Goal: Task Accomplishment & Management: Manage account settings

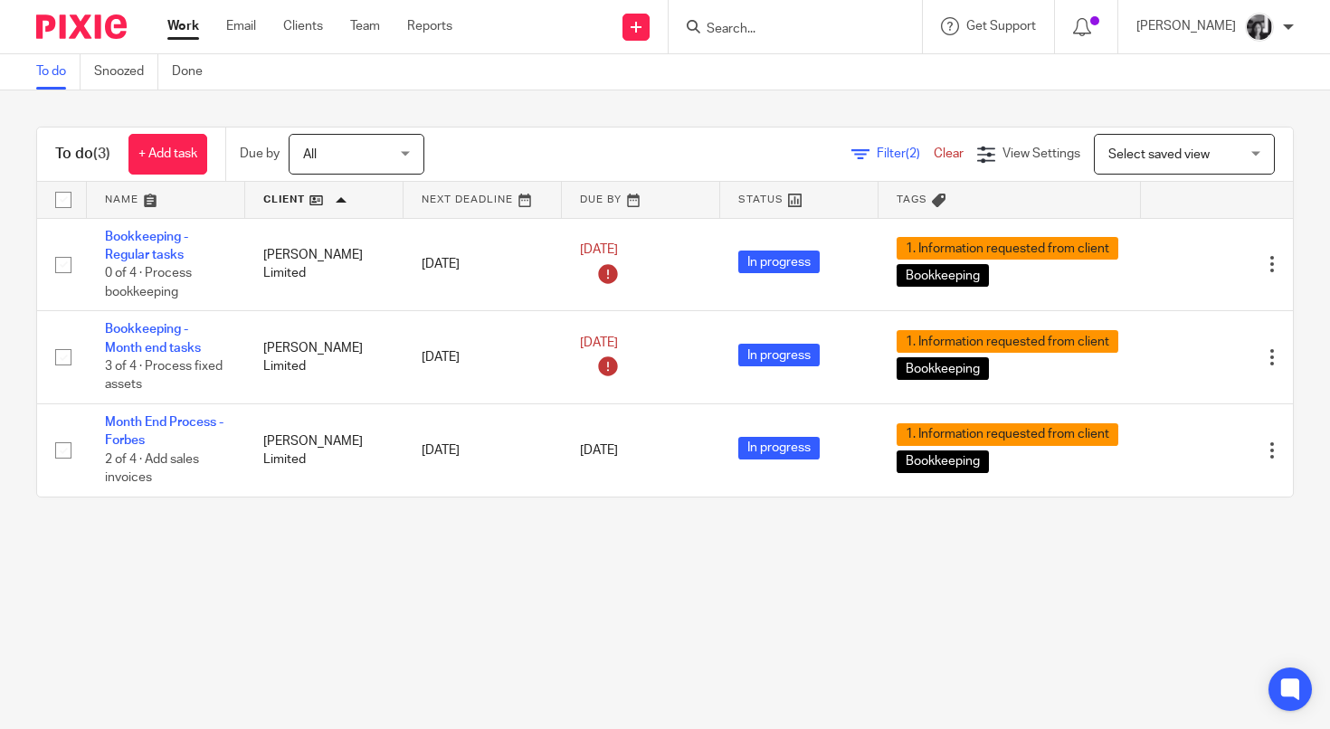
click at [897, 162] on div "Filter (2) Clear" at bounding box center [914, 154] width 126 height 19
click at [889, 158] on span "Filter (2)" at bounding box center [905, 153] width 57 height 13
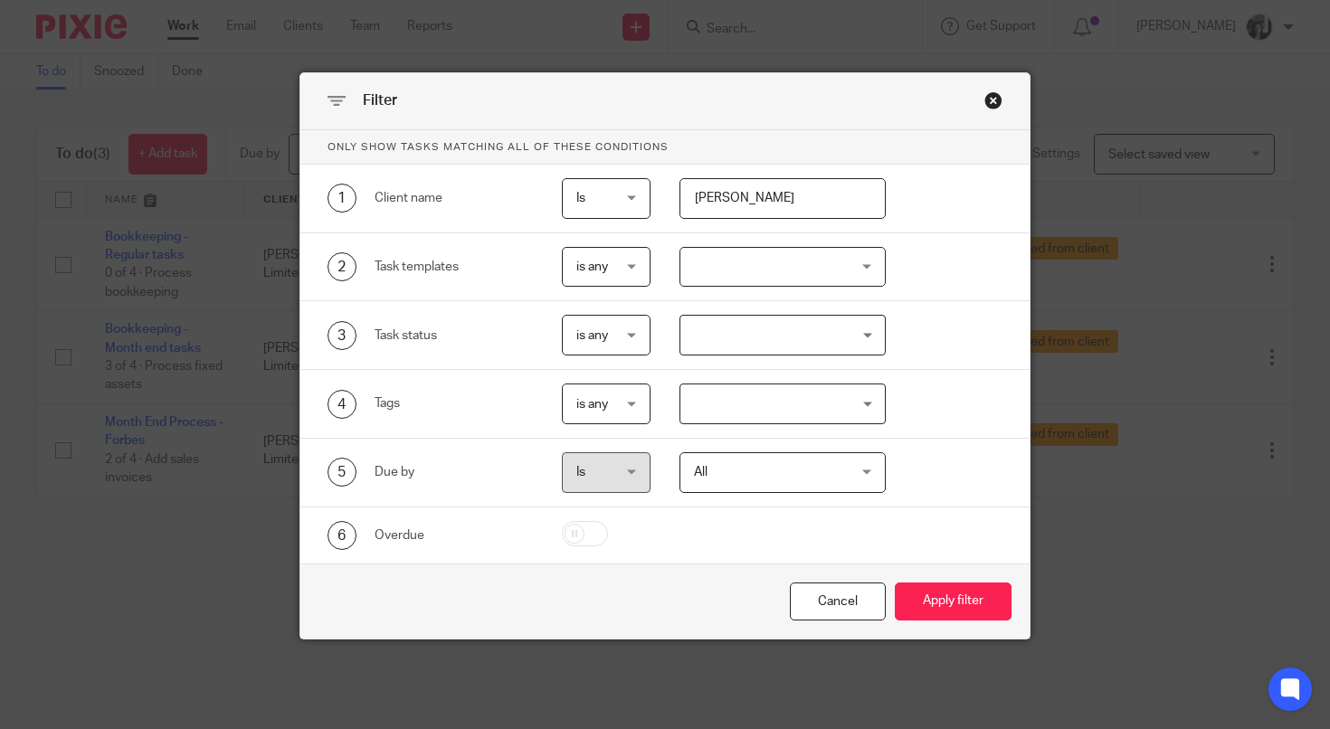
drag, startPoint x: 820, startPoint y: 202, endPoint x: 660, endPoint y: 194, distance: 160.3
click at [660, 194] on div "forbes cp" at bounding box center [767, 198] width 234 height 41
click at [895, 583] on button "Apply filter" at bounding box center [953, 602] width 117 height 39
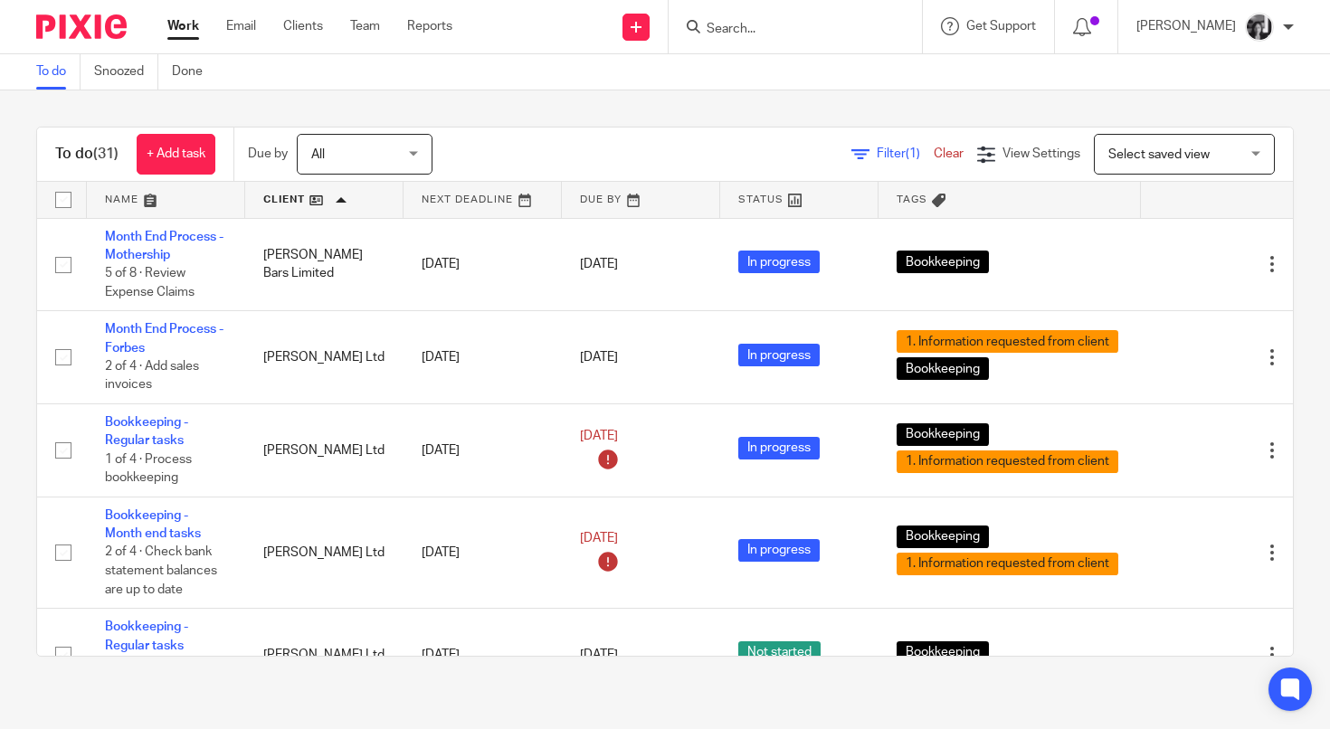
scroll to position [0, 1]
click at [283, 203] on link at bounding box center [323, 200] width 158 height 36
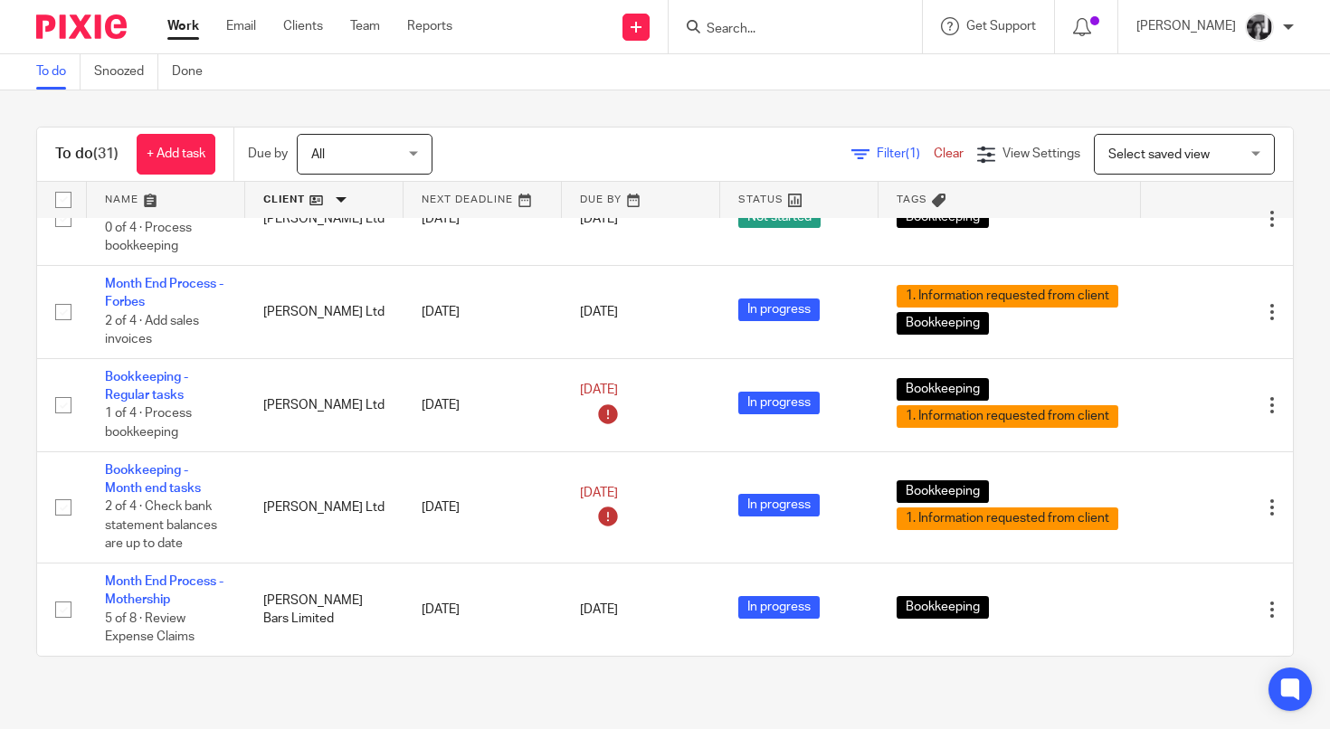
scroll to position [2697, 0]
click at [280, 204] on link at bounding box center [324, 200] width 158 height 36
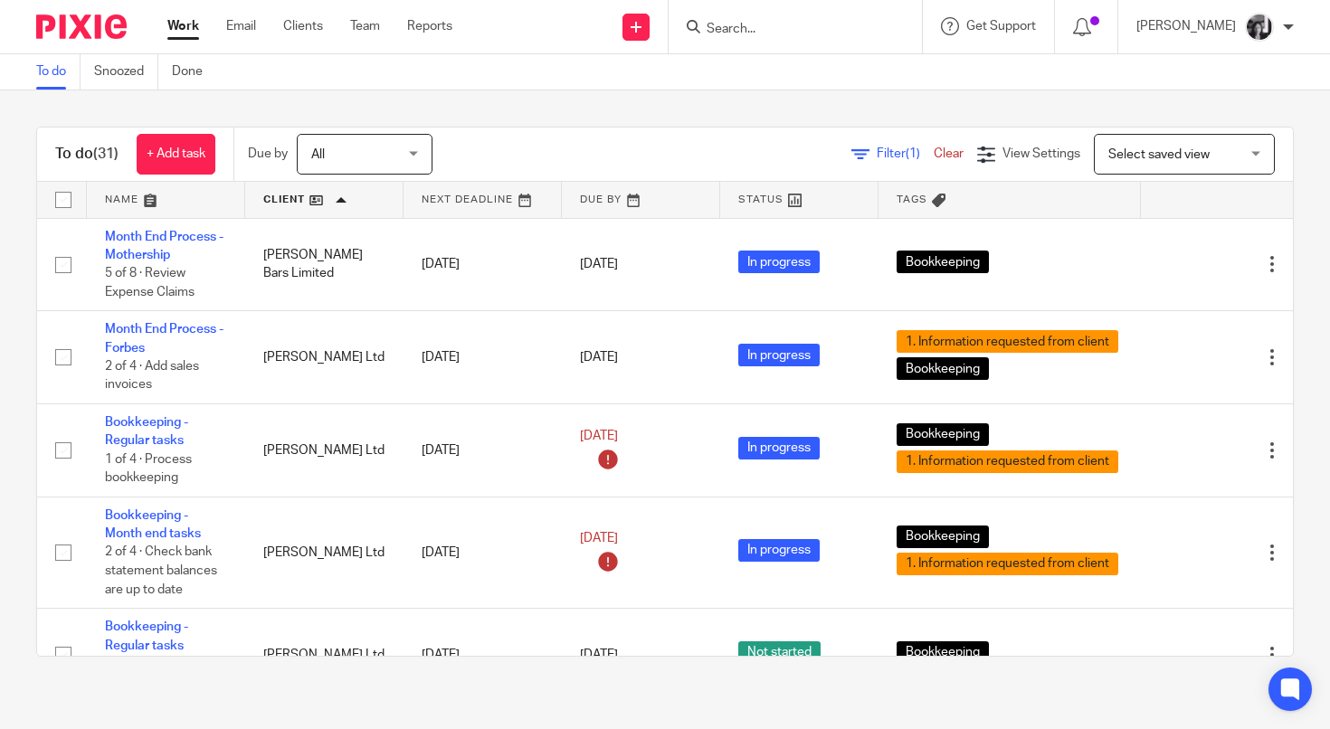
click at [879, 150] on span "Filter (1)" at bounding box center [905, 153] width 57 height 13
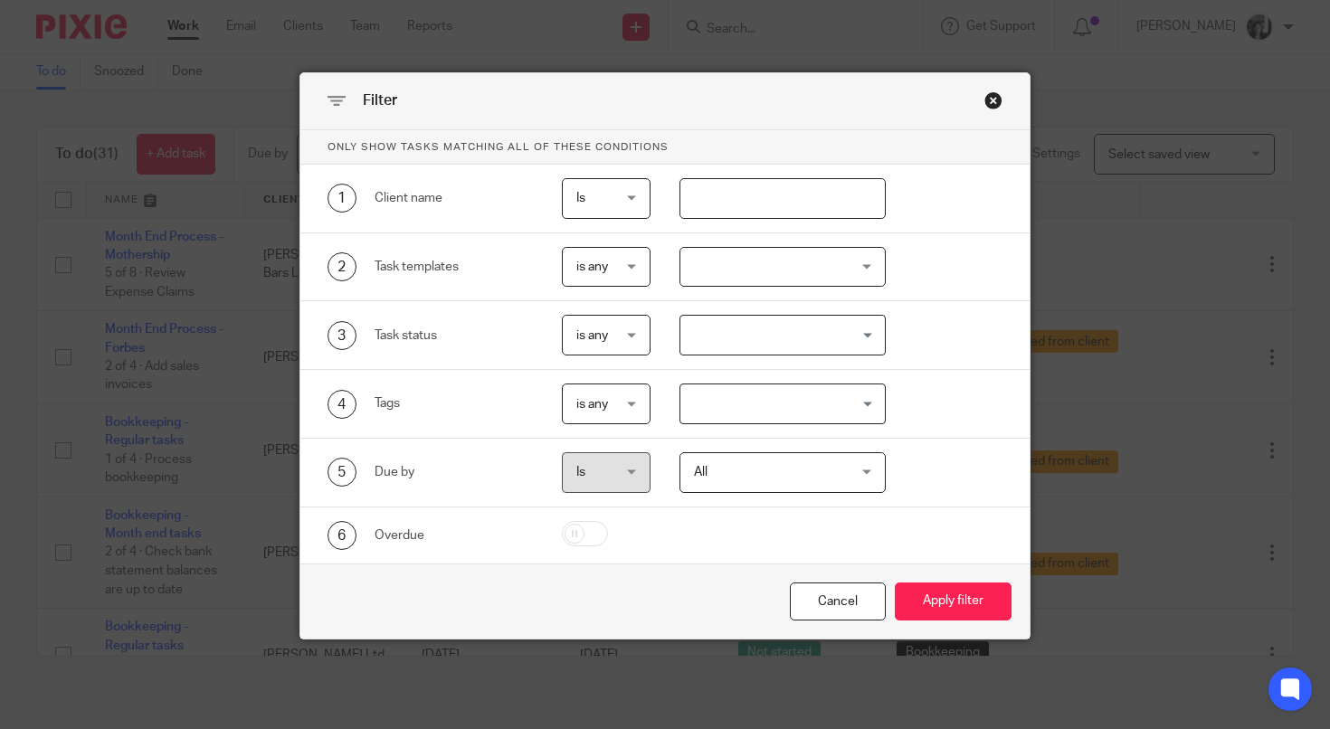
click at [805, 188] on input "text" at bounding box center [782, 198] width 206 height 41
type input "forbes gr"
click at [895, 583] on button "Apply filter" at bounding box center [953, 602] width 117 height 39
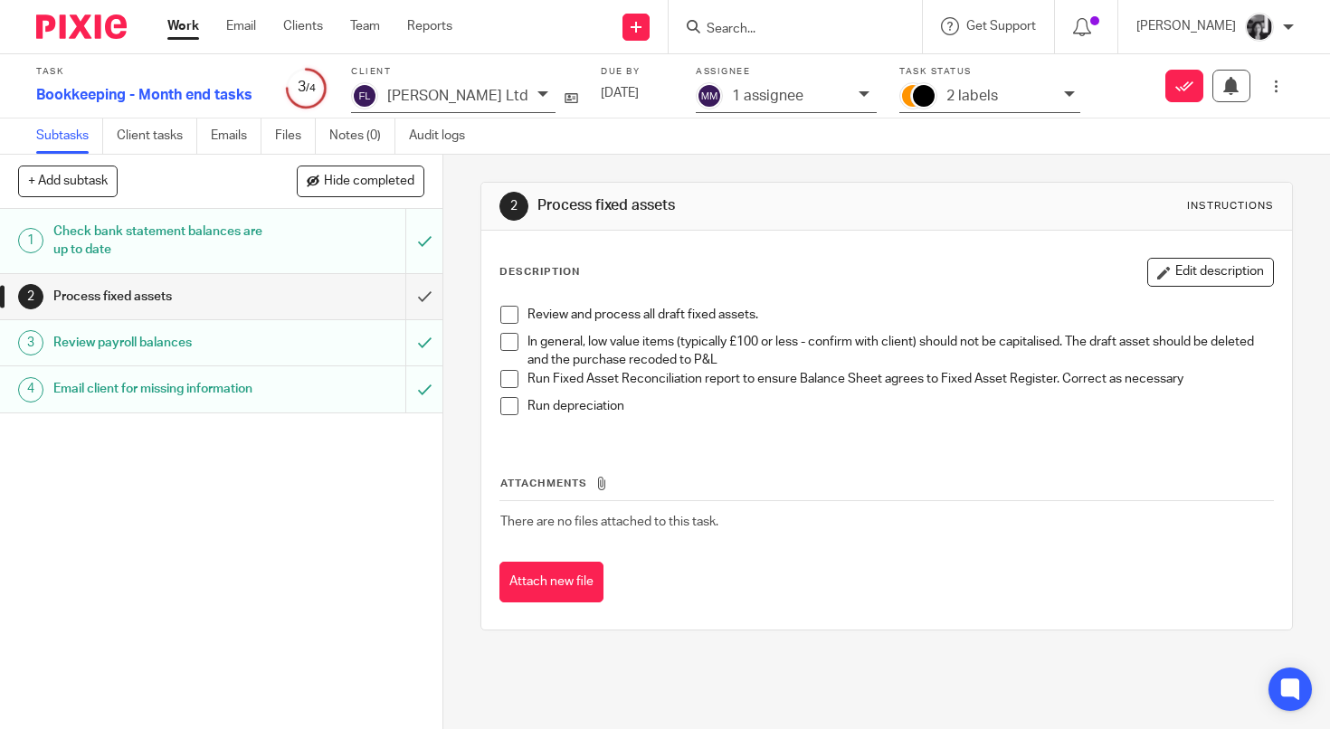
drag, startPoint x: 1019, startPoint y: 90, endPoint x: 1030, endPoint y: 139, distance: 50.9
click at [1064, 90] on icon at bounding box center [1069, 94] width 11 height 11
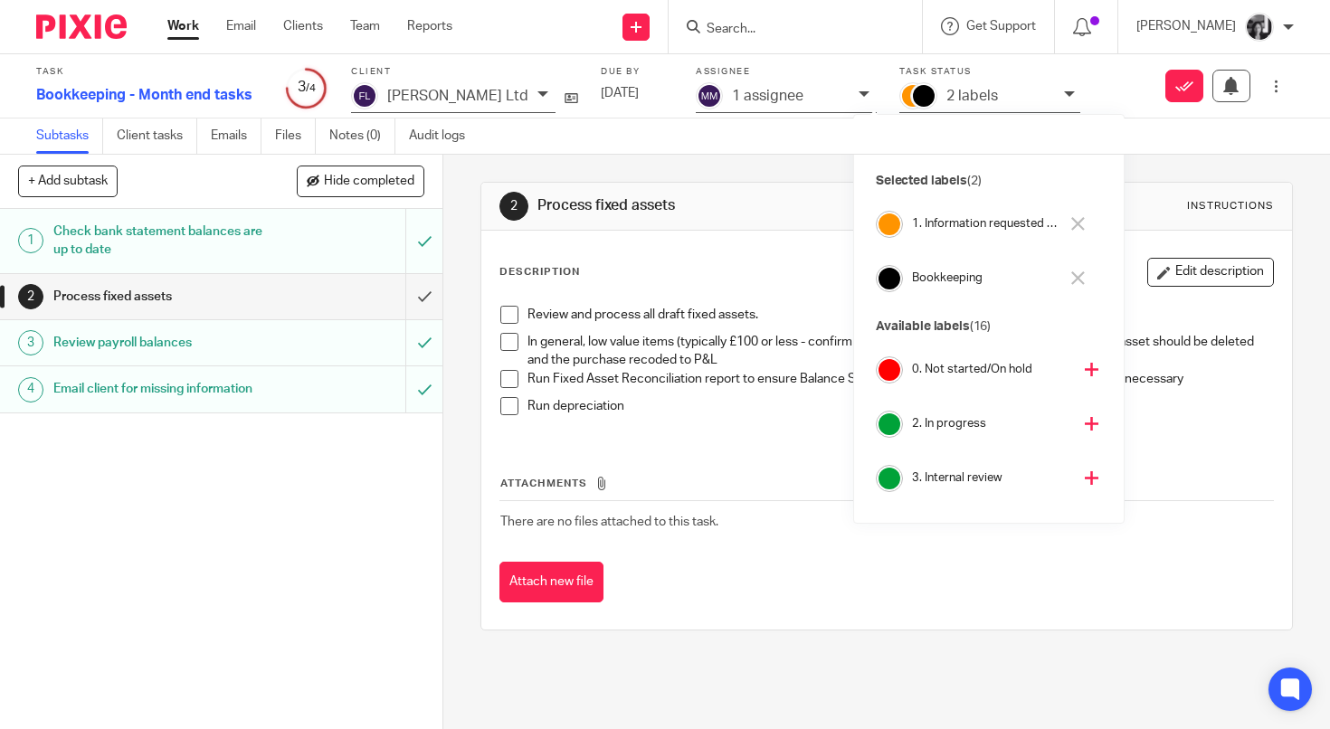
click at [1082, 225] on icon at bounding box center [1078, 224] width 14 height 14
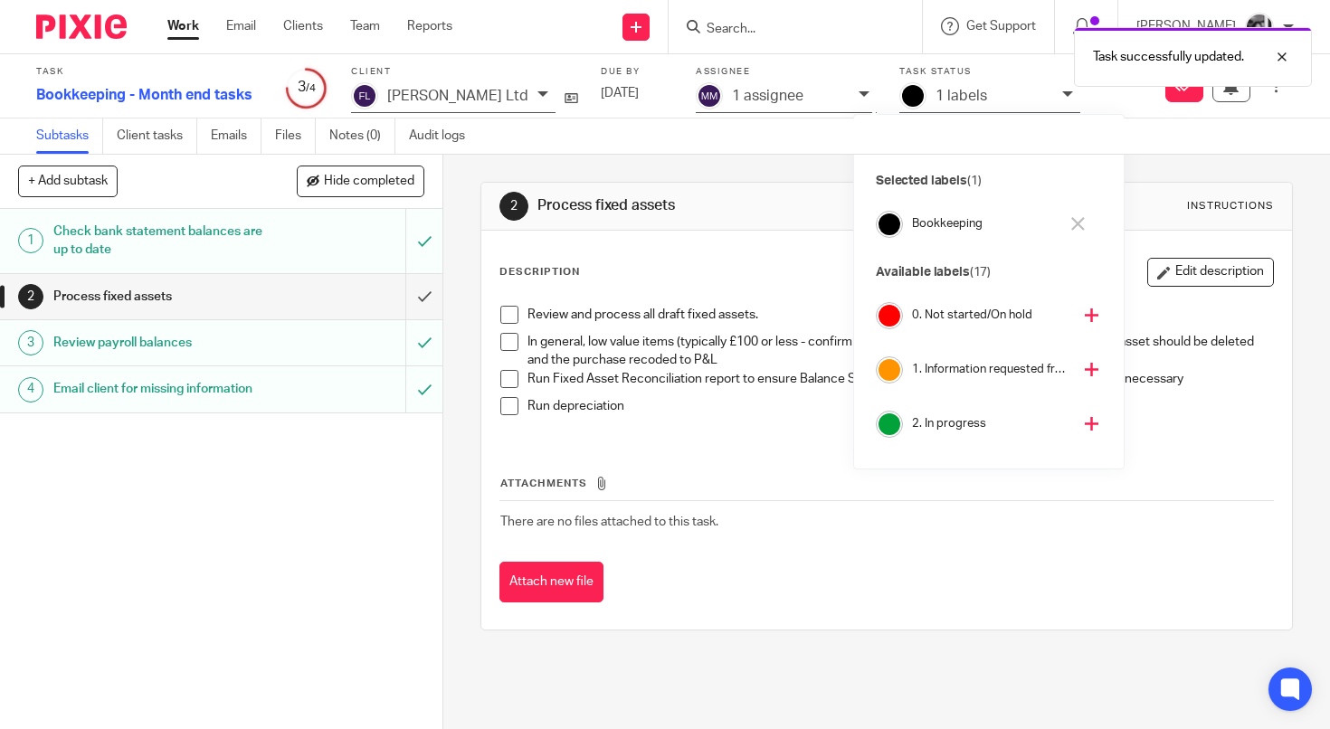
click at [1115, 262] on div "Task status Selected labels (1) Bookkeeping Available labels (17) 0. Not starte…" at bounding box center [989, 292] width 270 height 354
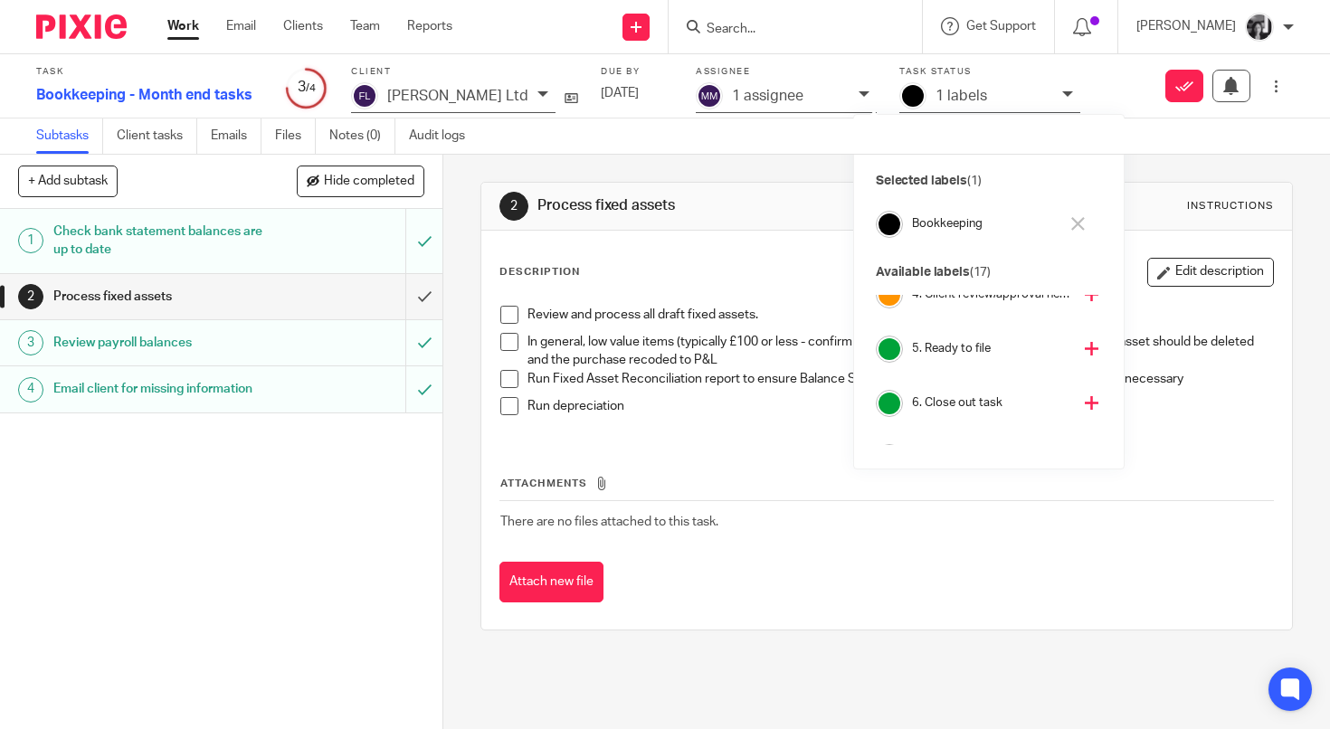
scroll to position [240, 0]
click at [1085, 399] on icon at bounding box center [1092, 401] width 14 height 14
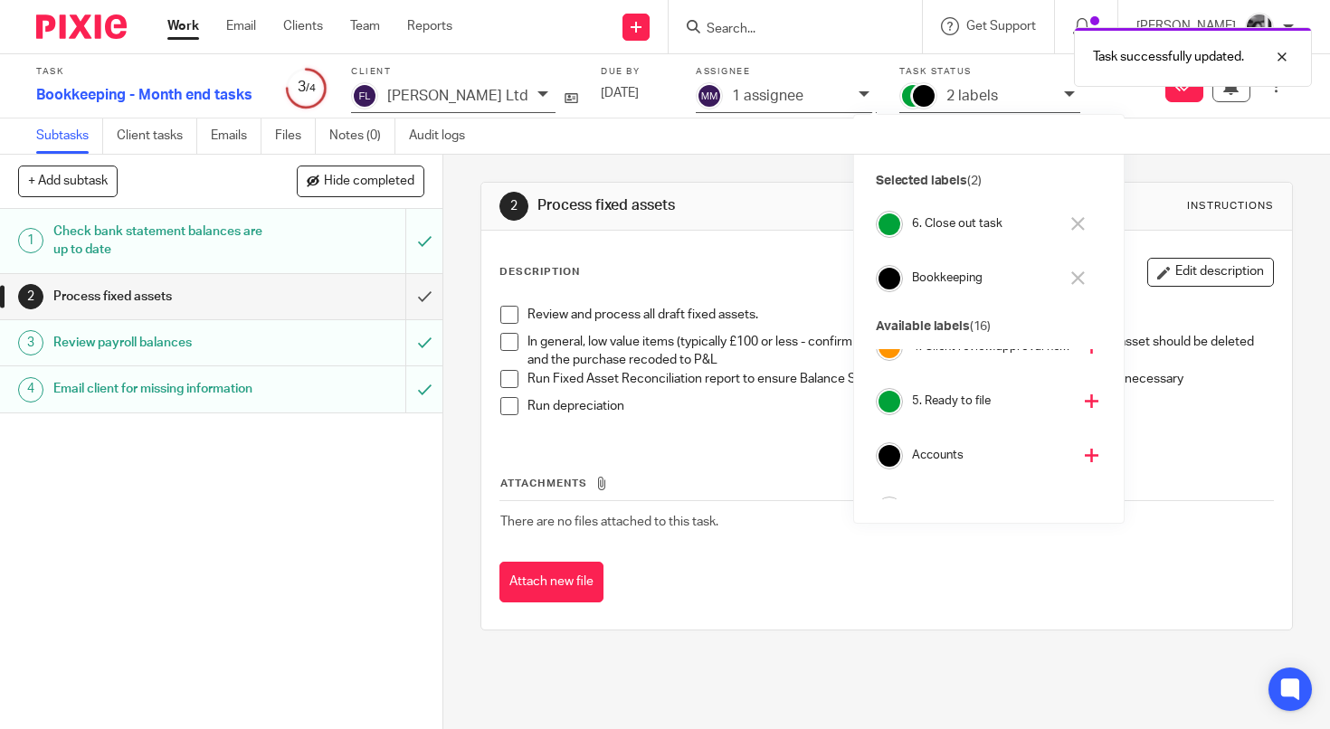
drag, startPoint x: 470, startPoint y: 319, endPoint x: 482, endPoint y: 320, distance: 11.8
click at [473, 319] on div "2 Process fixed assets Instructions Description Edit description Review and pro…" at bounding box center [886, 442] width 887 height 574
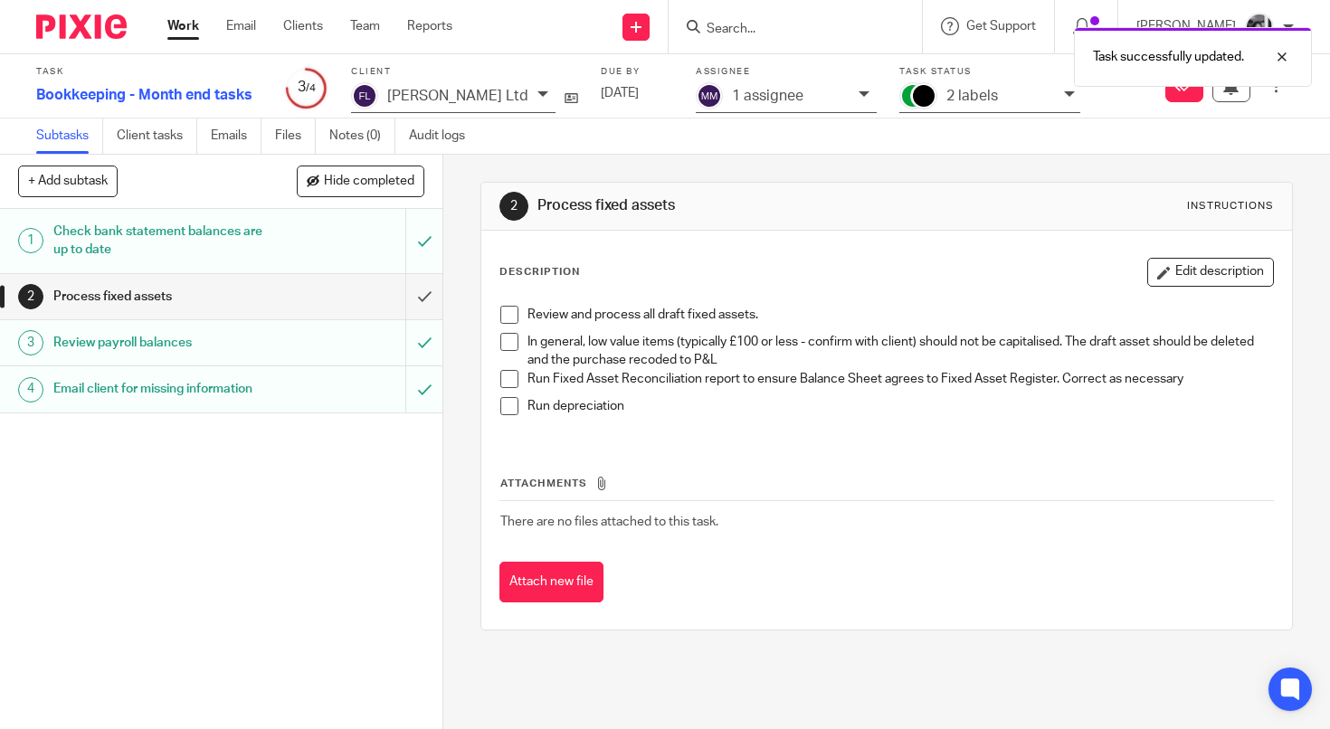
drag, startPoint x: 508, startPoint y: 319, endPoint x: 513, endPoint y: 339, distance: 20.4
click at [508, 319] on span at bounding box center [509, 315] width 18 height 18
click at [513, 339] on span at bounding box center [509, 342] width 18 height 18
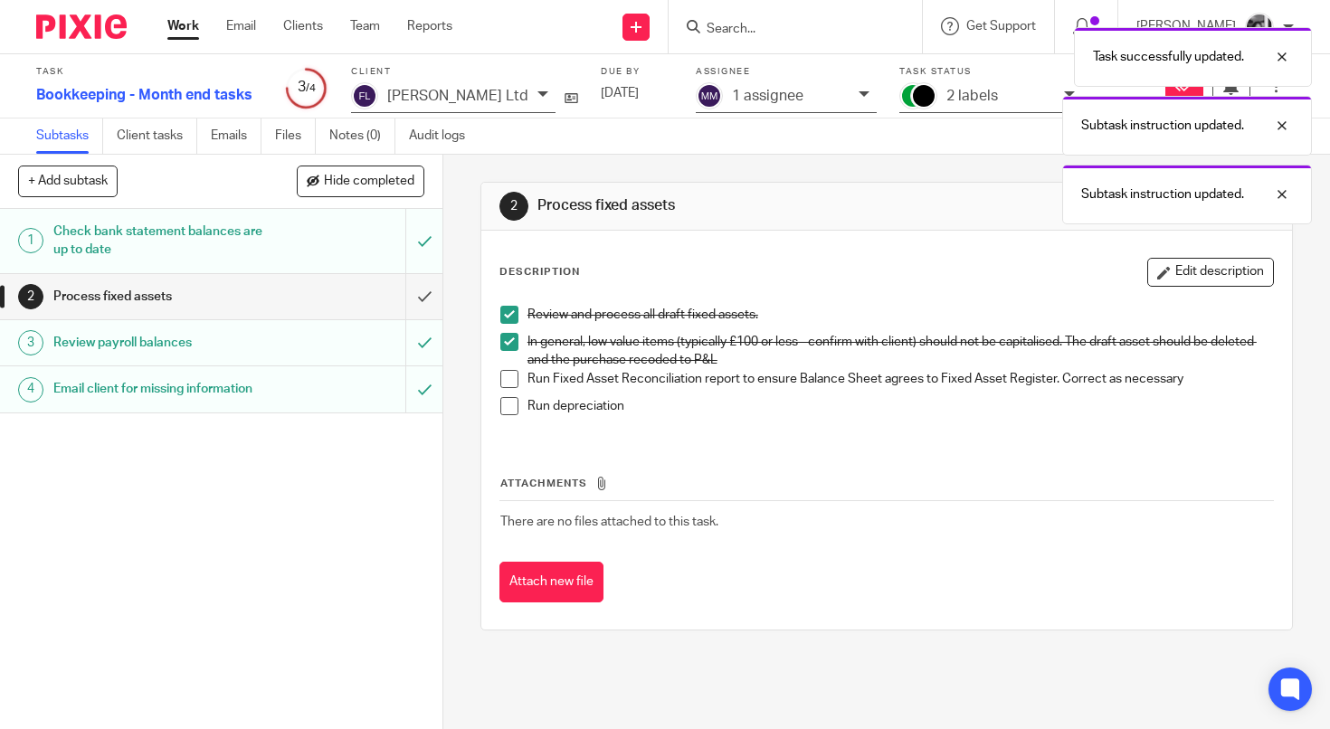
click at [511, 373] on span at bounding box center [509, 379] width 18 height 18
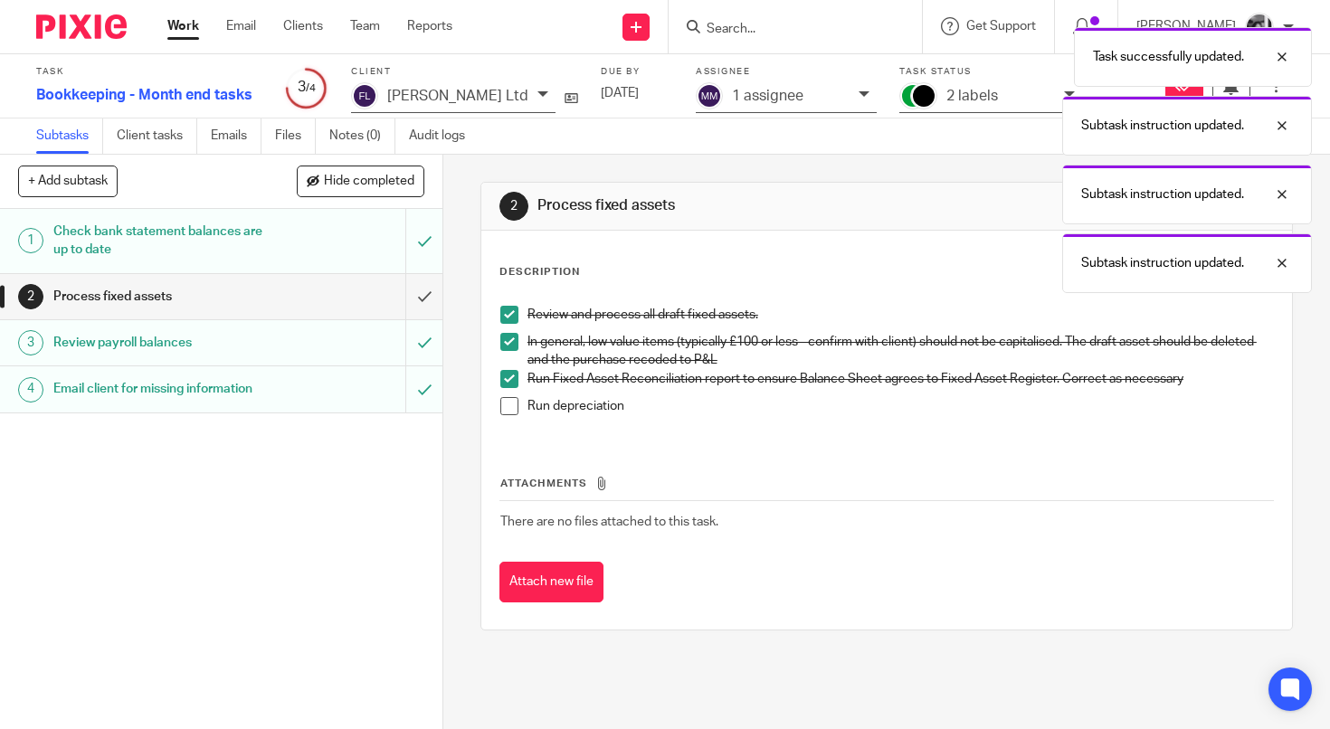
click at [511, 400] on span at bounding box center [509, 406] width 18 height 18
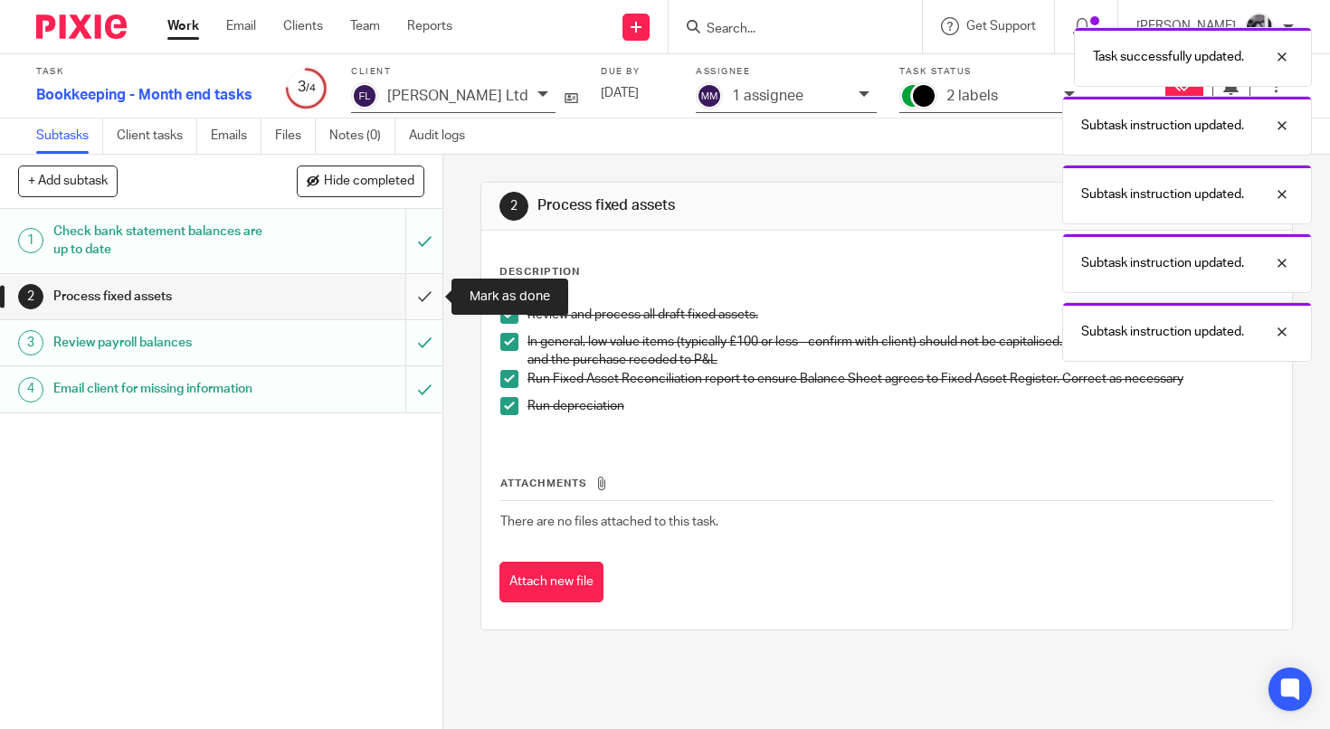
click at [421, 299] on input "submit" at bounding box center [221, 296] width 442 height 45
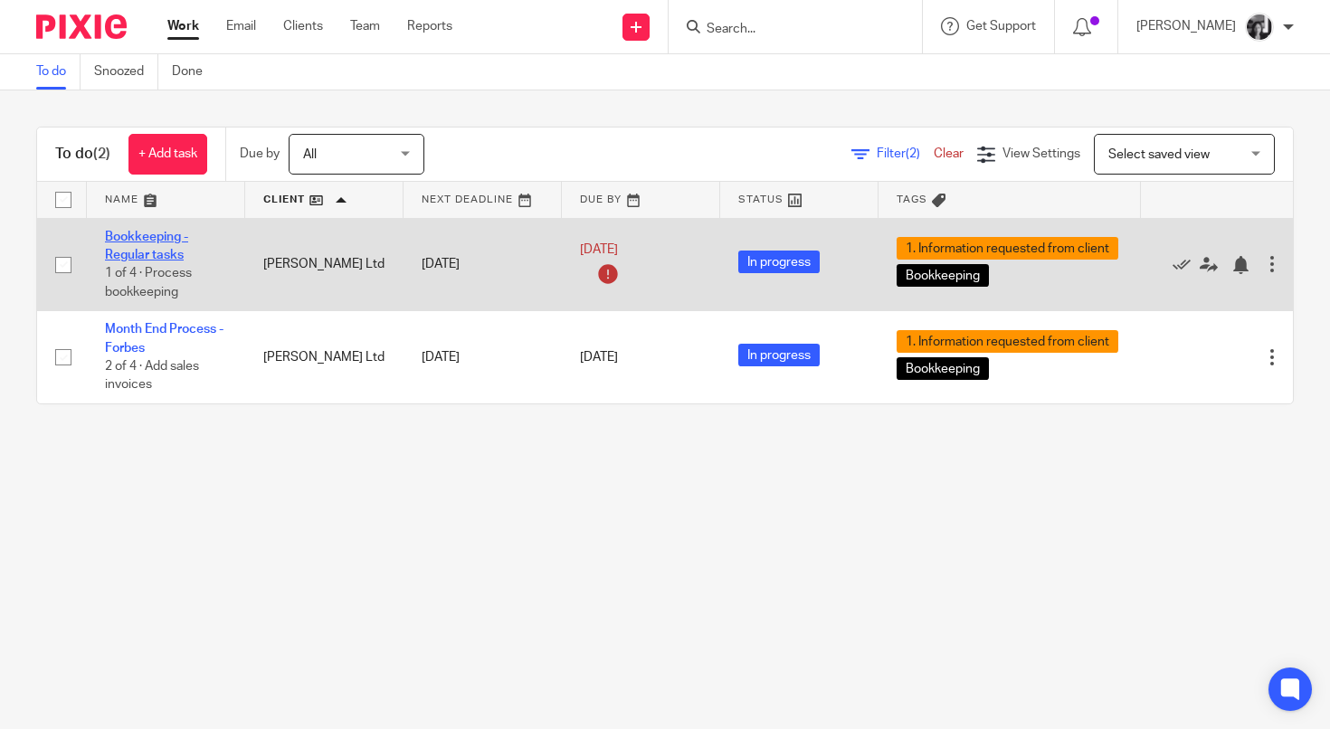
click at [149, 242] on link "Bookkeeping - Regular tasks" at bounding box center [146, 246] width 83 height 31
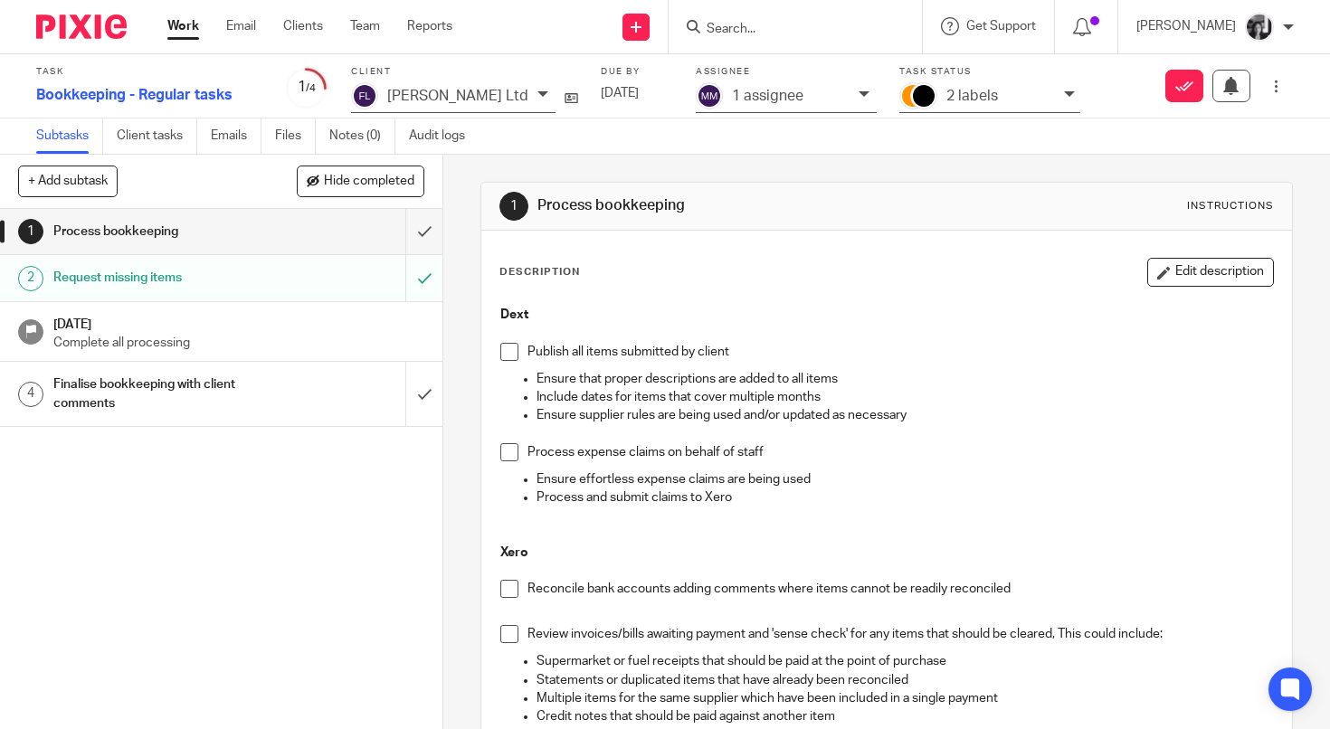
scroll to position [16, 0]
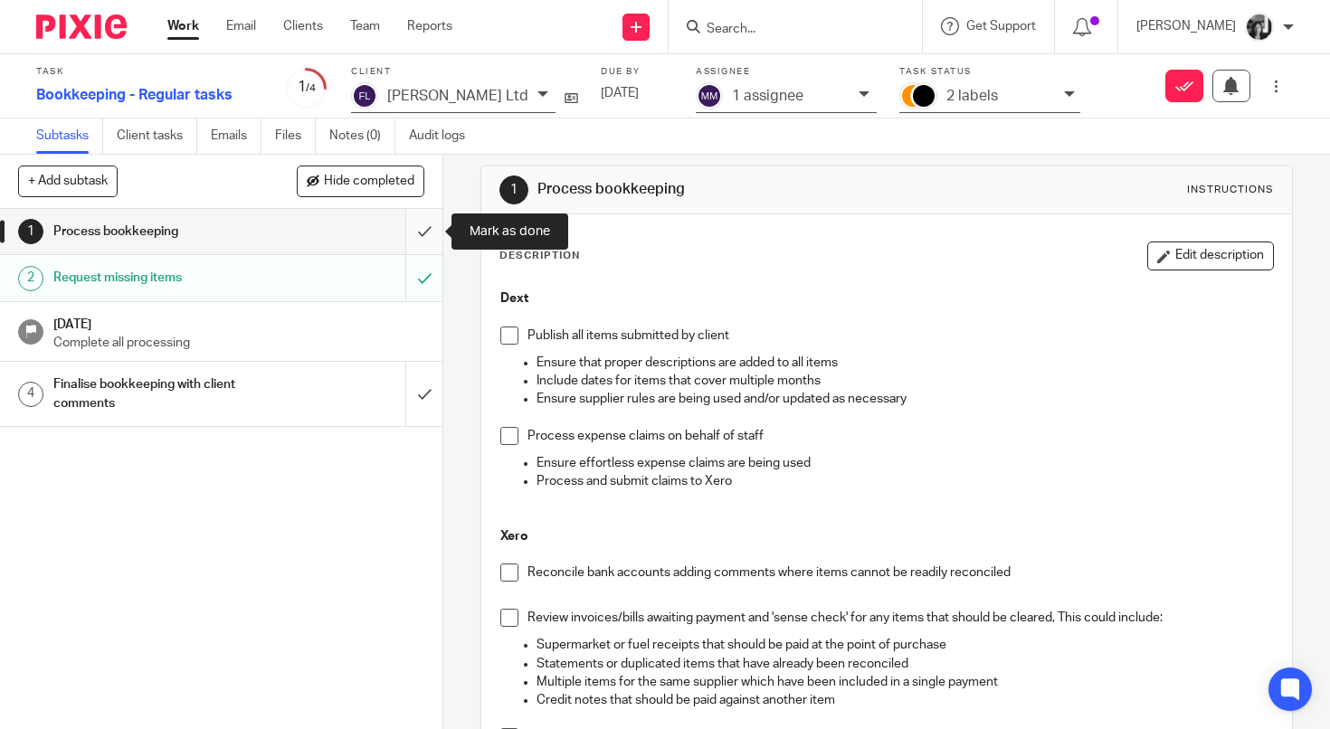
click at [422, 235] on input "submit" at bounding box center [221, 231] width 442 height 45
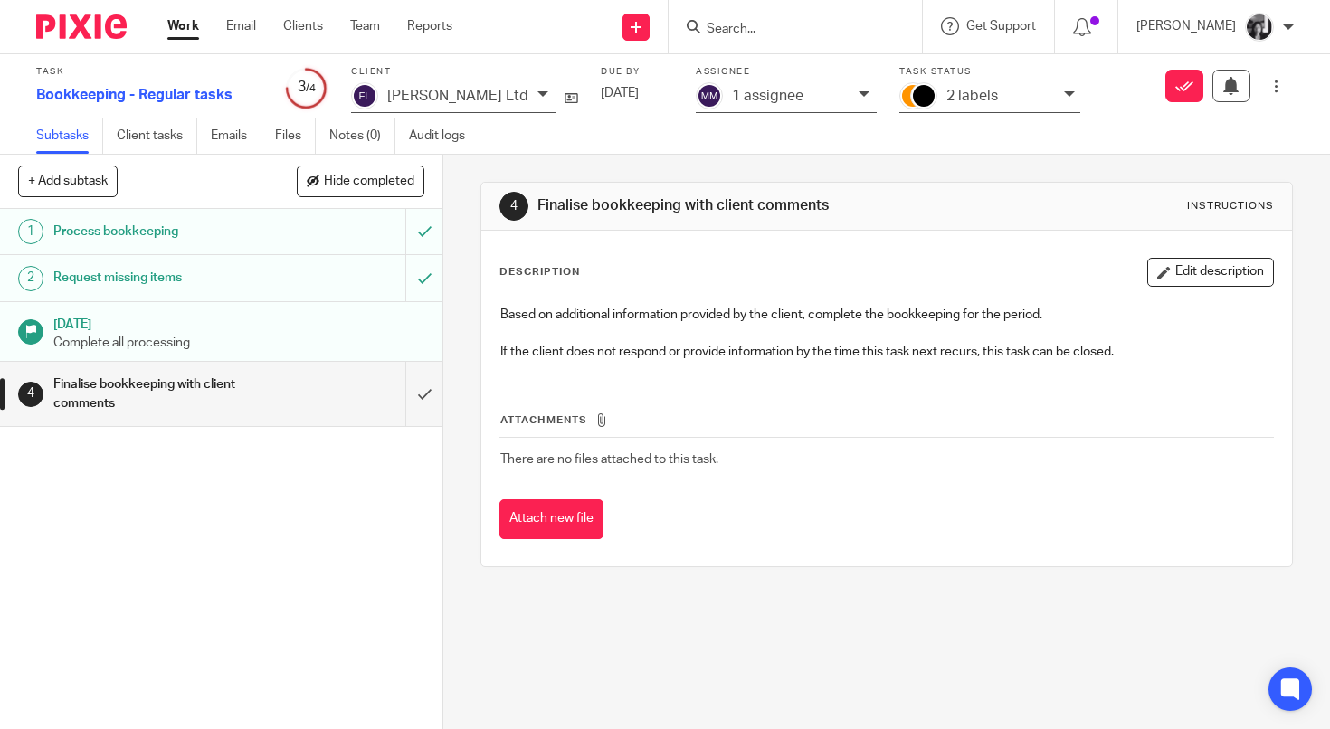
click at [185, 27] on link "Work" at bounding box center [183, 26] width 32 height 18
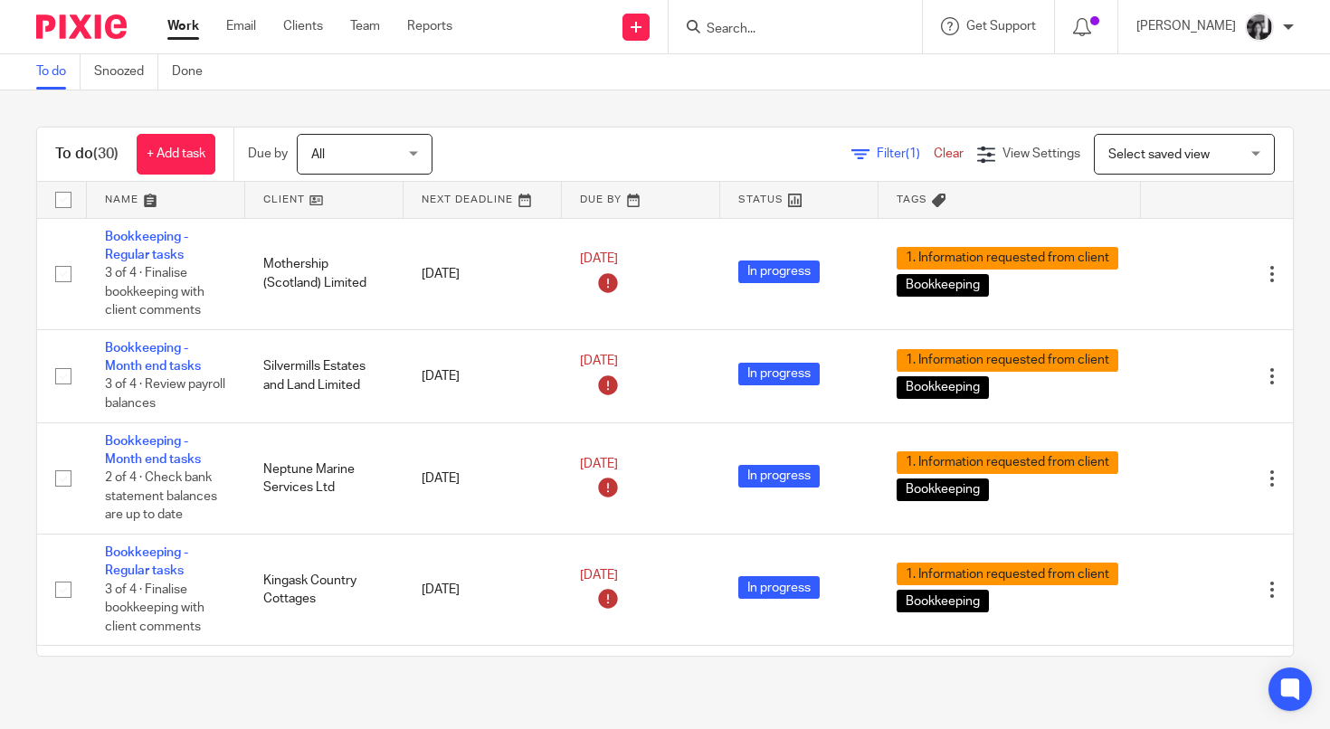
click at [878, 155] on span "Filter (1)" at bounding box center [905, 153] width 57 height 13
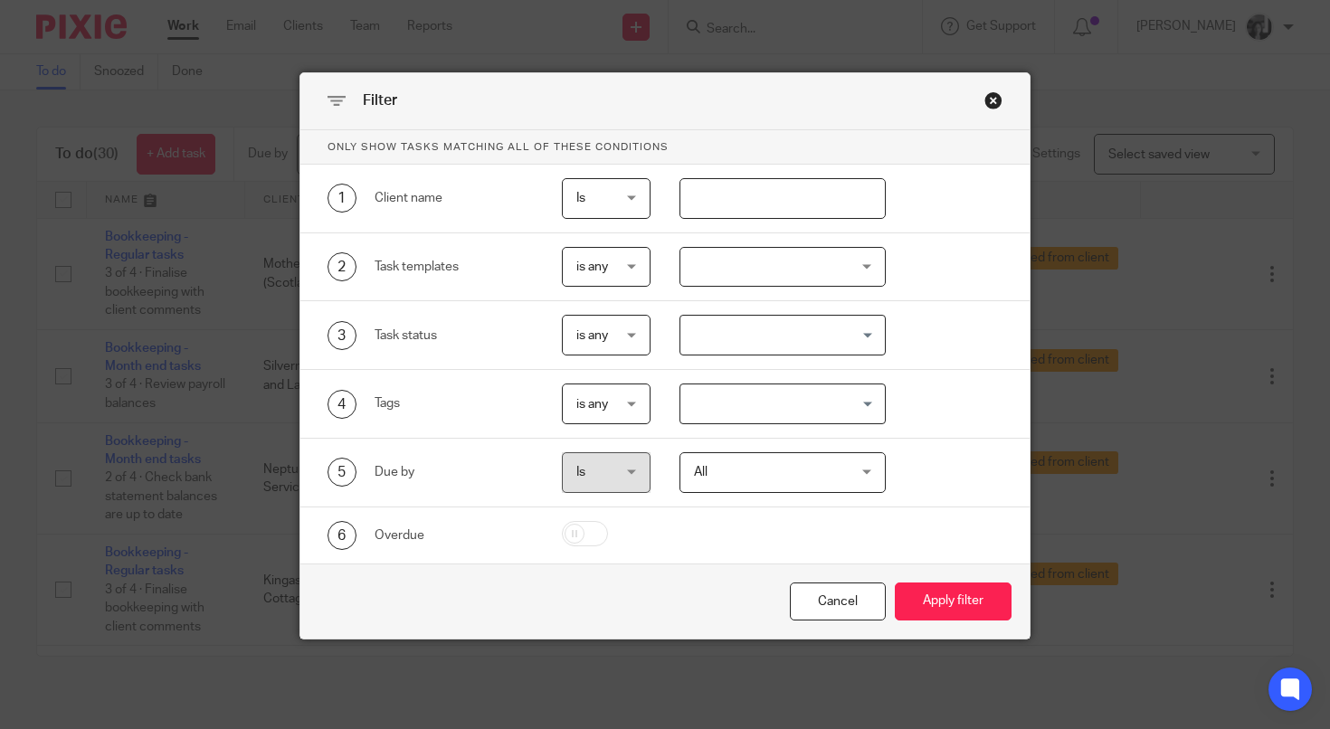
click at [784, 211] on input "text" at bounding box center [782, 198] width 206 height 41
type input "[PERSON_NAME]"
click at [895, 583] on button "Apply filter" at bounding box center [953, 602] width 117 height 39
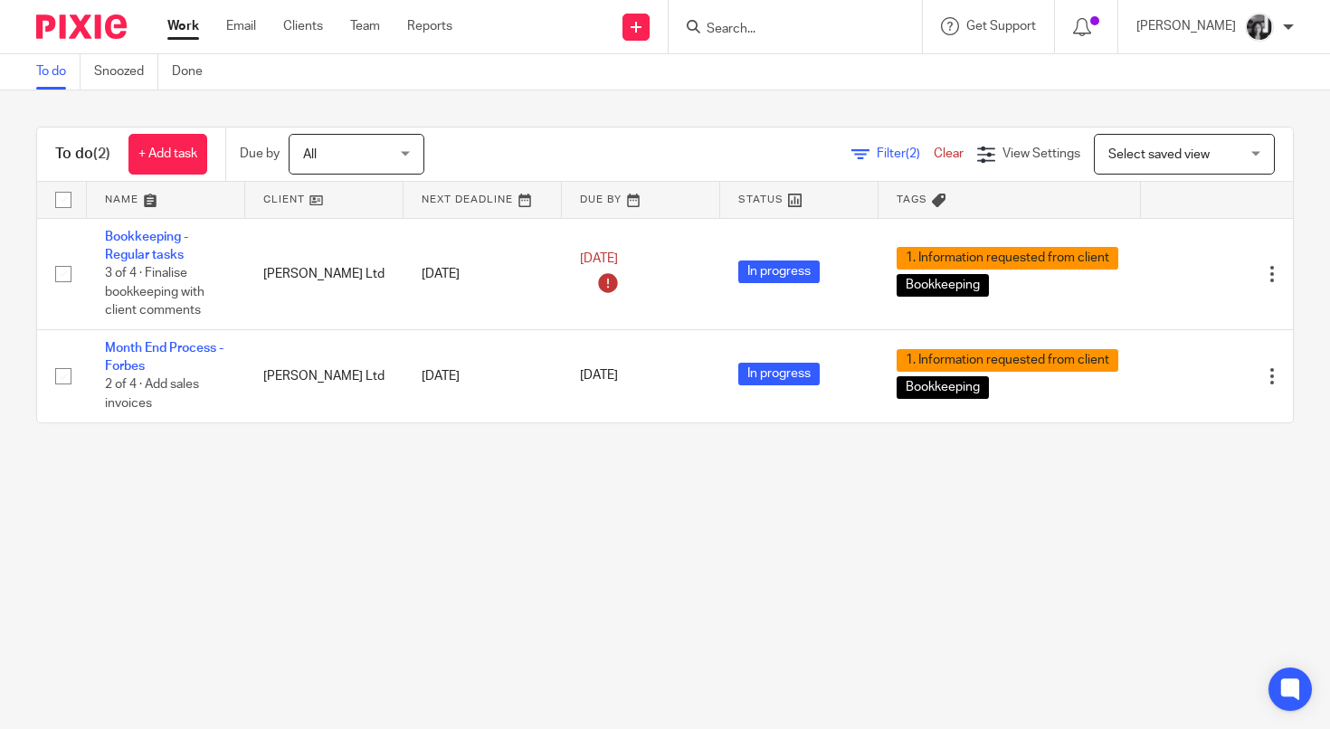
drag, startPoint x: 523, startPoint y: 616, endPoint x: 541, endPoint y: 555, distance: 63.3
click at [538, 593] on main "To do Snoozed Done To do (2) + Add task Due by All All [DATE] [DATE] This week …" at bounding box center [665, 364] width 1330 height 729
click at [897, 156] on span "Filter (2)" at bounding box center [905, 153] width 57 height 13
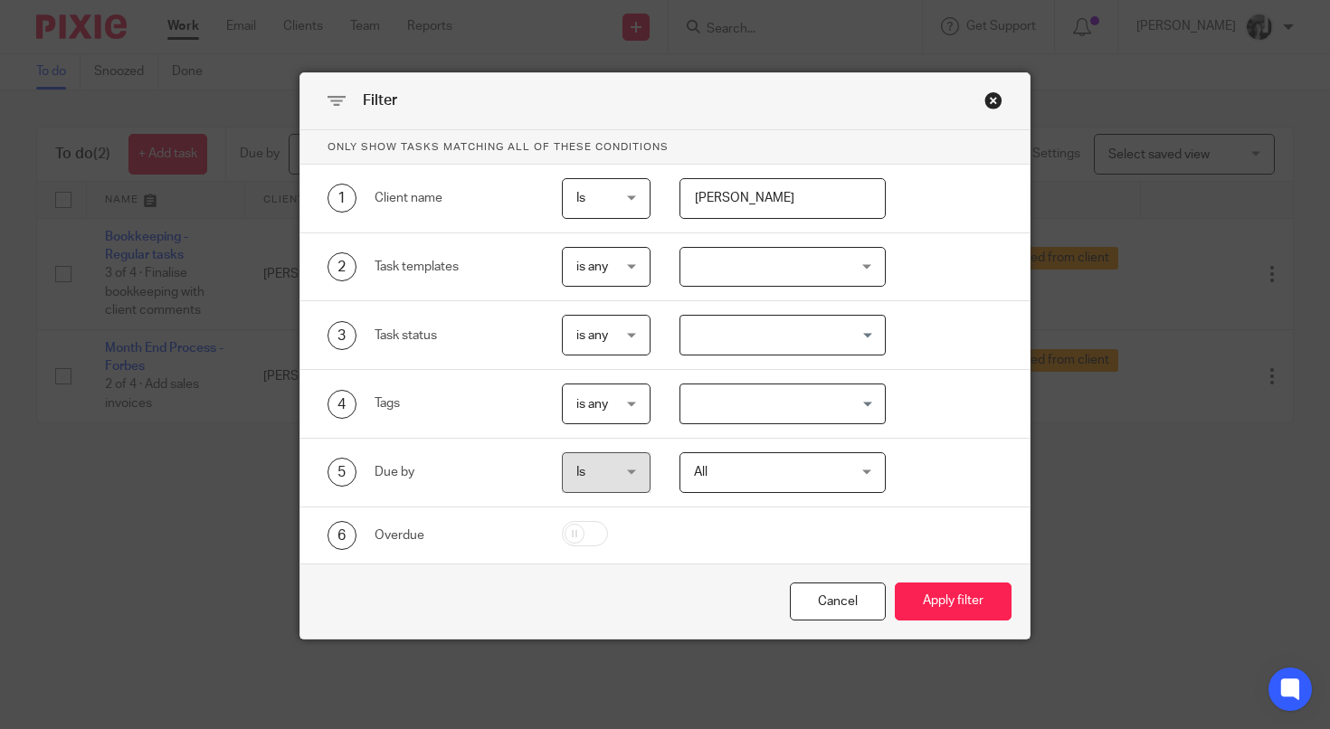
click at [770, 208] on input "[PERSON_NAME]" at bounding box center [782, 198] width 206 height 41
type input "[PERSON_NAME]"
click at [895, 583] on button "Apply filter" at bounding box center [953, 602] width 117 height 39
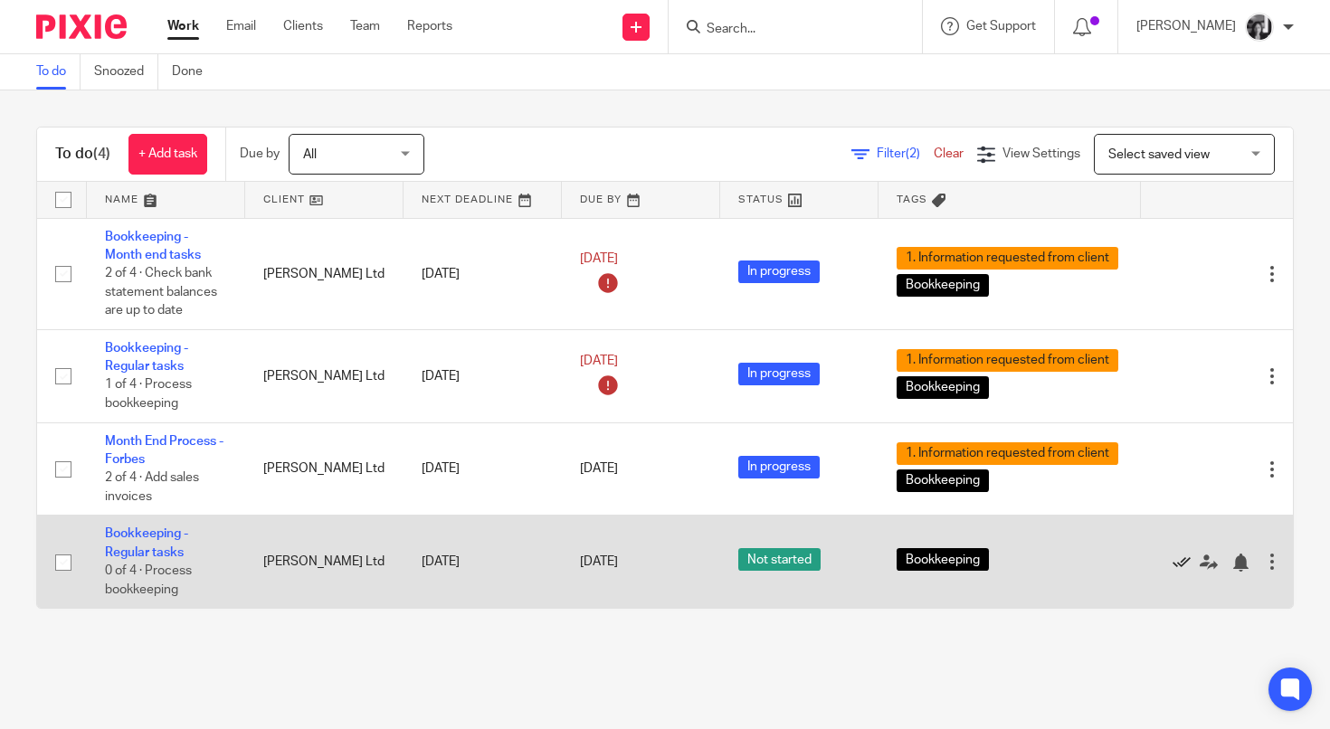
click at [1181, 568] on icon at bounding box center [1181, 563] width 18 height 18
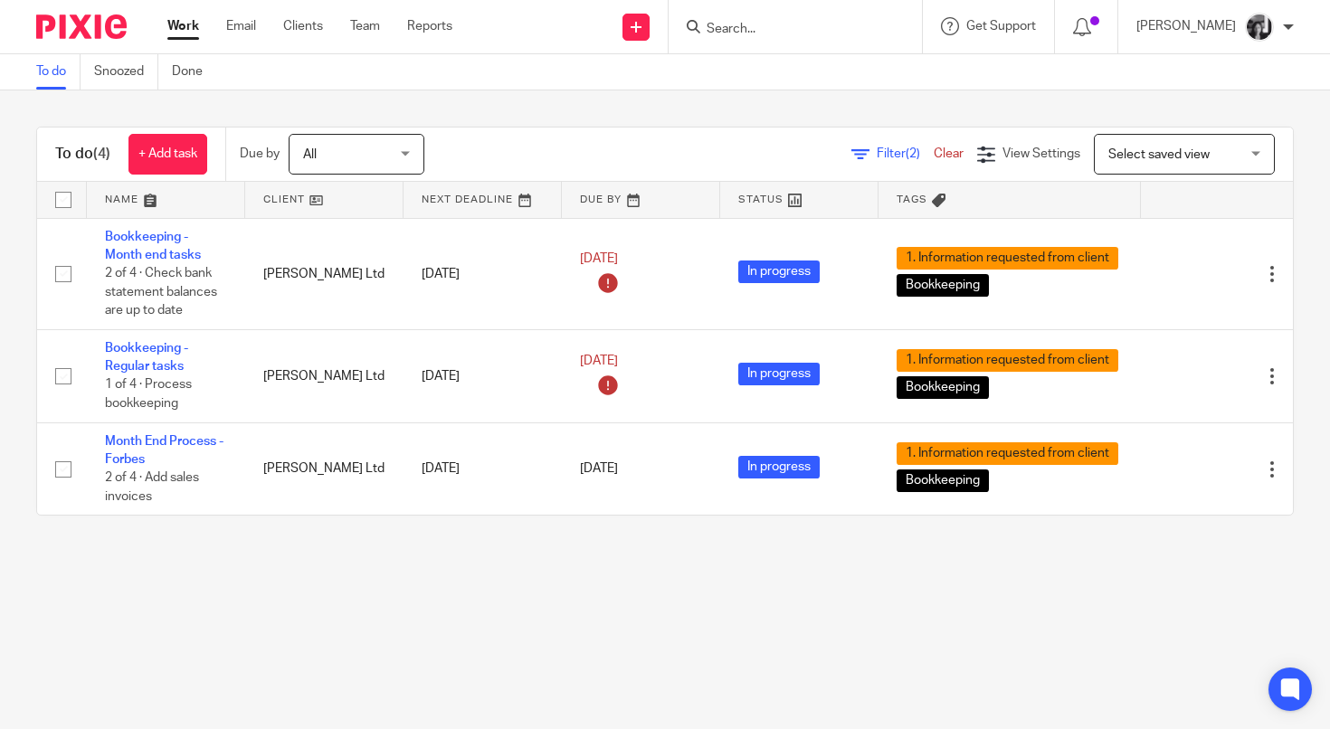
click at [864, 151] on icon at bounding box center [860, 155] width 18 height 18
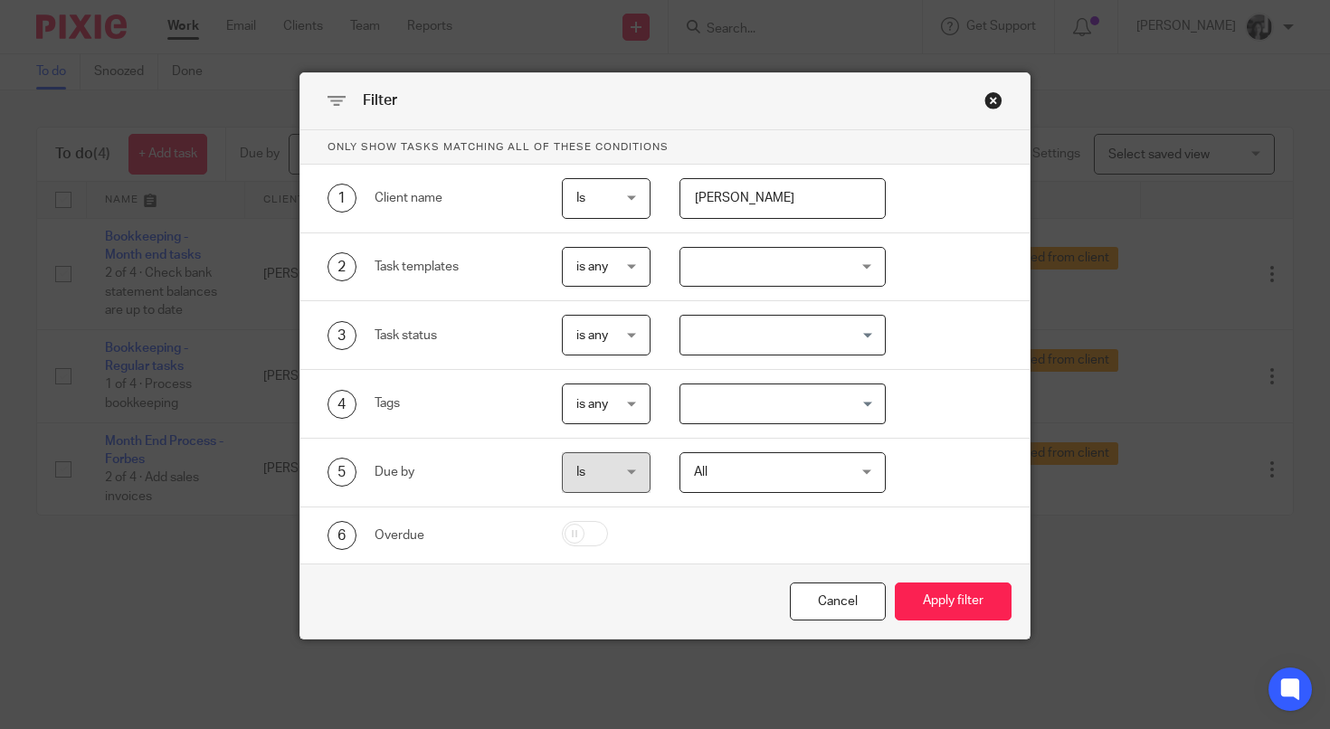
drag, startPoint x: 822, startPoint y: 202, endPoint x: 653, endPoint y: 194, distance: 169.4
click at [653, 194] on div "forbes bp" at bounding box center [767, 198] width 234 height 41
click at [895, 583] on button "Apply filter" at bounding box center [953, 602] width 117 height 39
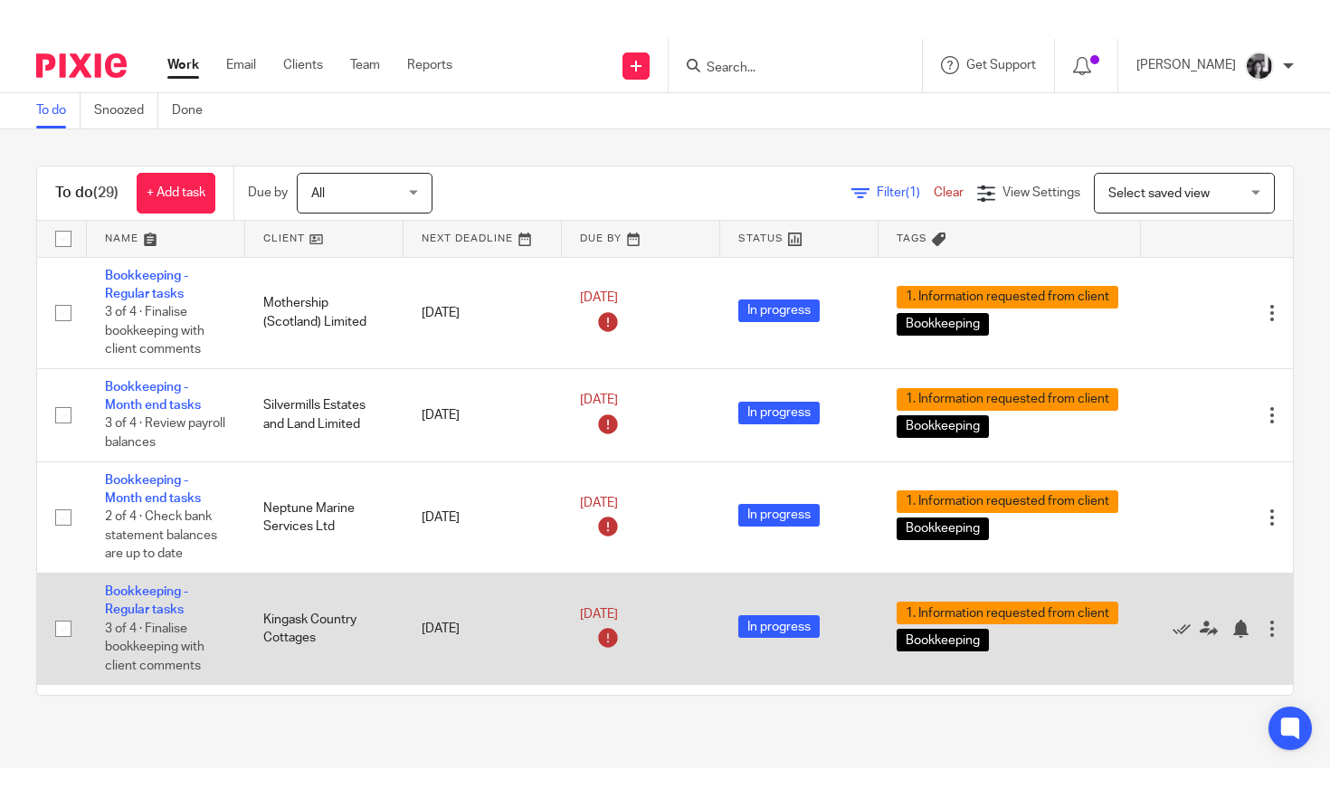
scroll to position [1, 0]
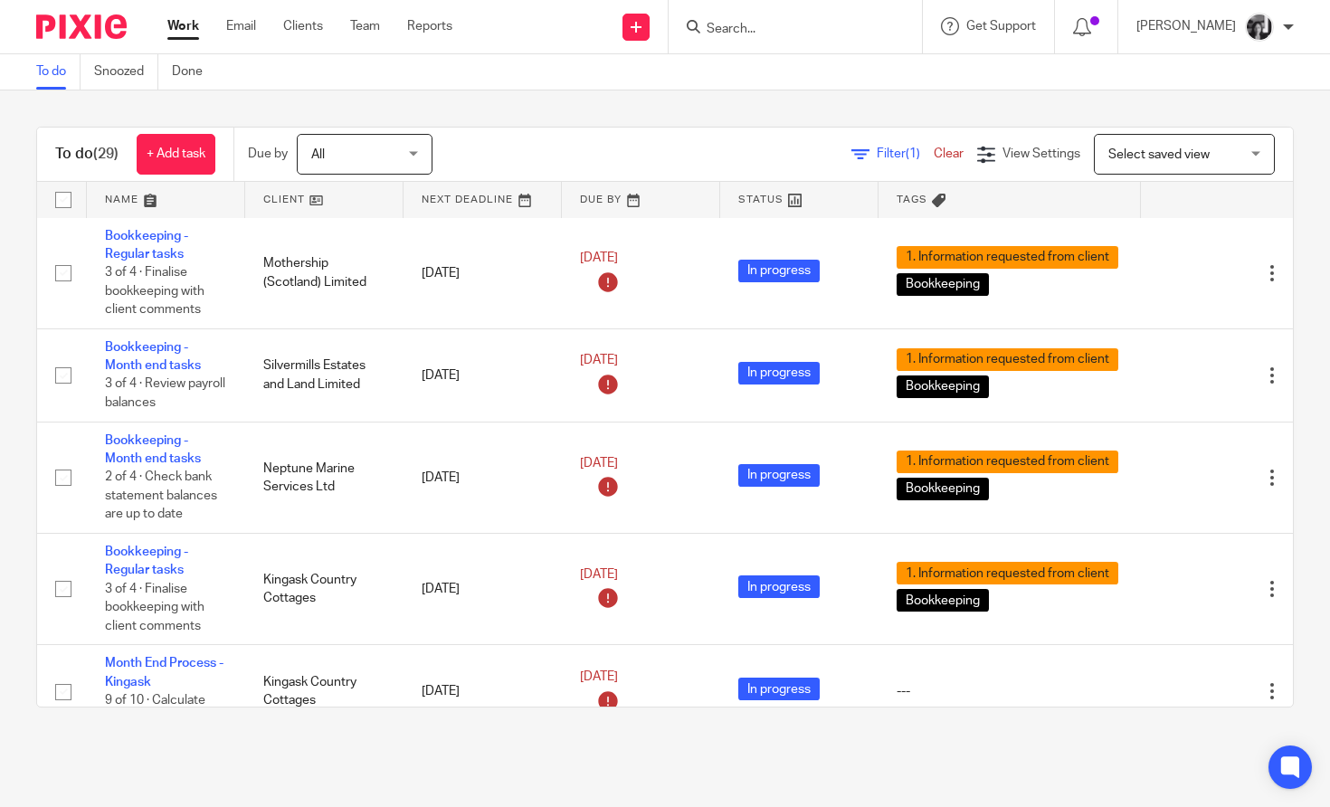
click at [276, 192] on link at bounding box center [324, 200] width 158 height 36
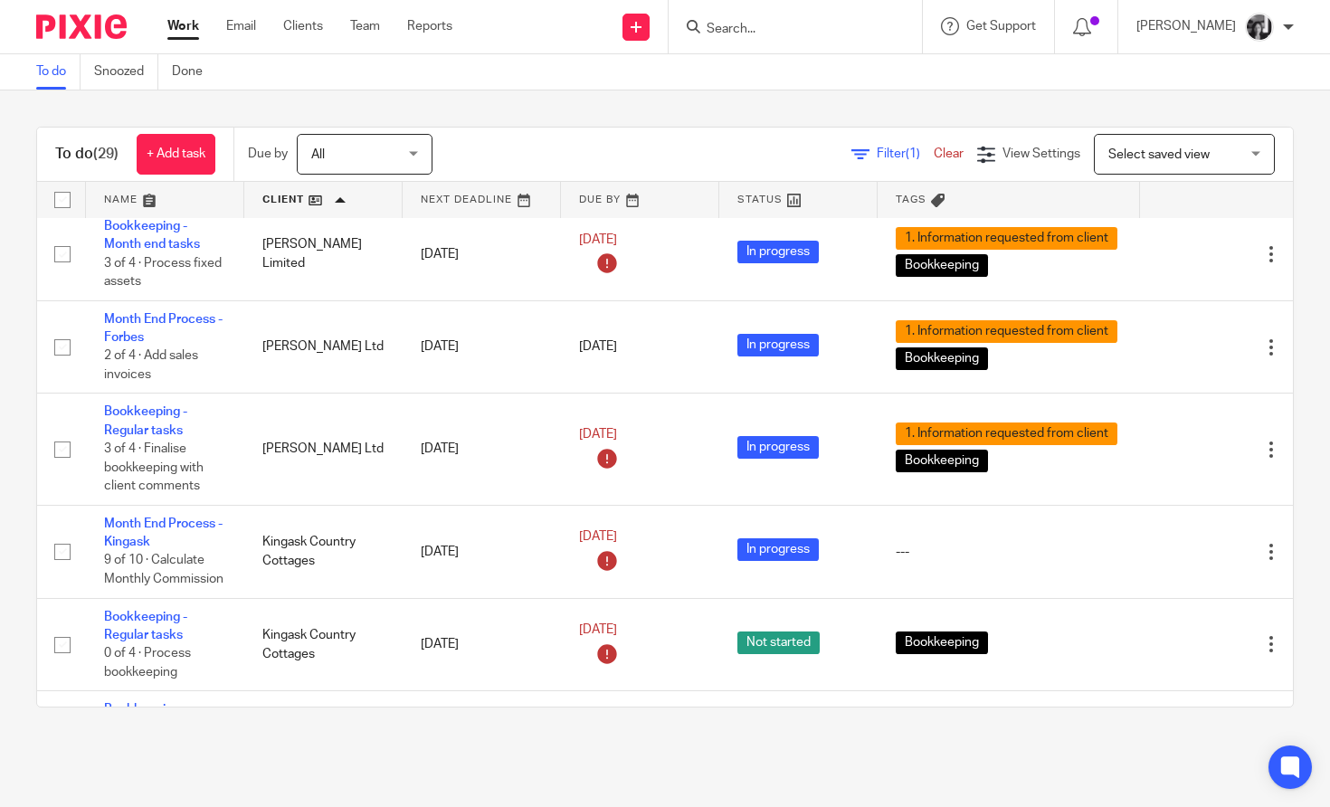
scroll to position [803, 1]
